Goal: Information Seeking & Learning: Learn about a topic

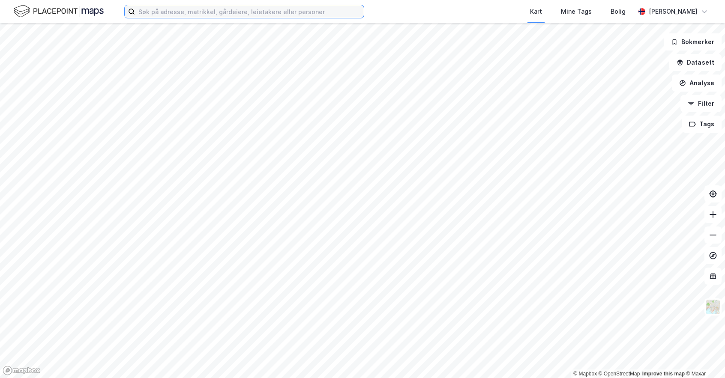
click at [246, 11] on input at bounding box center [249, 11] width 229 height 13
